Goal: Find specific page/section: Find specific page/section

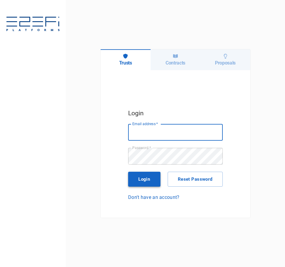
type input "[PERSON_NAME][EMAIL_ADDRESS][DOMAIN_NAME]"
click at [152, 178] on button "Login" at bounding box center [144, 179] width 32 height 15
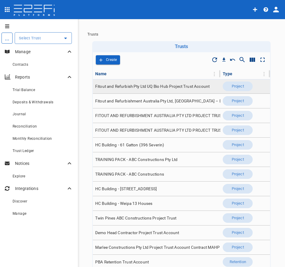
click at [178, 91] on td "Fitout and Refurbish Pty Ltd UQ Bio Hub Project Trust Account" at bounding box center [156, 86] width 127 height 14
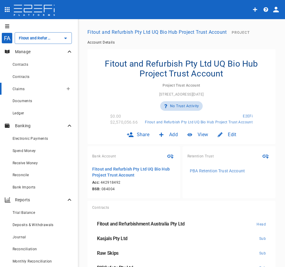
click at [25, 92] on div "Claims" at bounding box center [38, 88] width 51 height 7
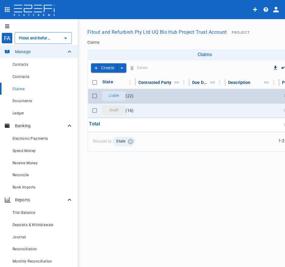
click at [121, 100] on div "Liable" at bounding box center [113, 96] width 23 height 10
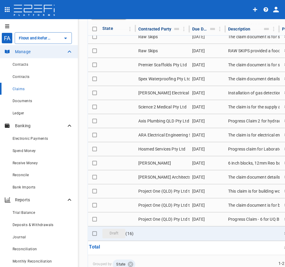
scroll to position [88, 0]
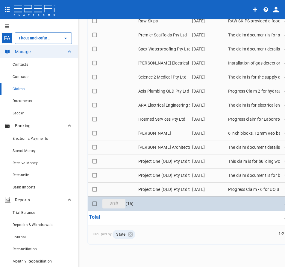
click at [113, 201] on span "Draft" at bounding box center [114, 204] width 16 height 6
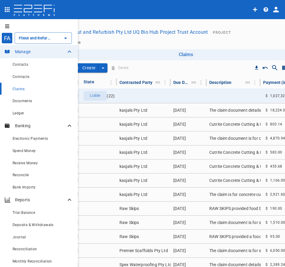
scroll to position [0, 44]
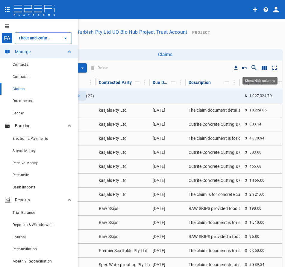
click at [262, 67] on icon "Show/Hide columns" at bounding box center [263, 68] width 5 height 4
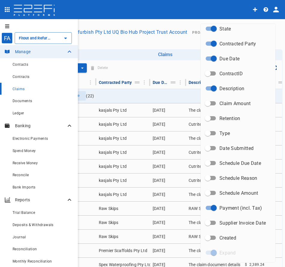
scroll to position [35, 0]
click at [208, 224] on input "Supplier Invoice Date" at bounding box center [207, 222] width 34 height 11
checkbox input "true"
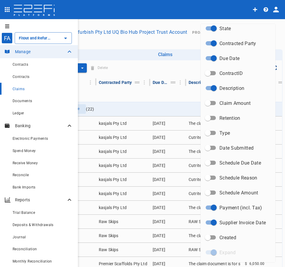
drag, startPoint x: 183, startPoint y: 44, endPoint x: 188, endPoint y: 47, distance: 5.9
click at [183, 44] on div at bounding box center [142, 133] width 285 height 267
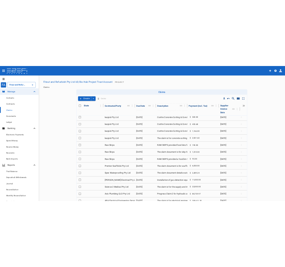
scroll to position [60, 0]
